Goal: Find specific page/section

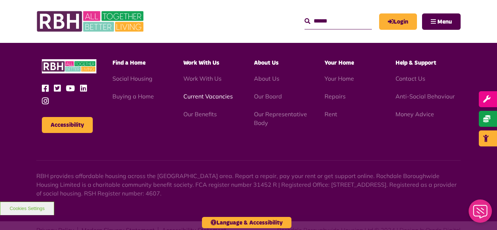
scroll to position [2111, 0]
click at [211, 93] on link "Current Vacancies" at bounding box center [207, 96] width 49 height 7
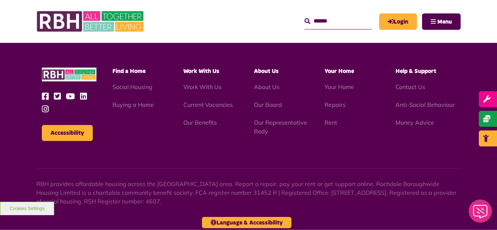
scroll to position [1202, 0]
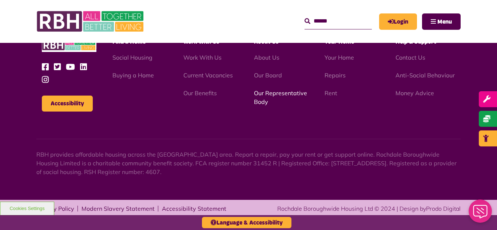
click at [277, 95] on link "Our Representative Body" at bounding box center [280, 97] width 53 height 16
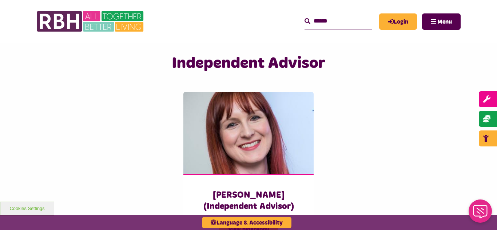
scroll to position [1789, 0]
